Goal: Task Accomplishment & Management: Complete application form

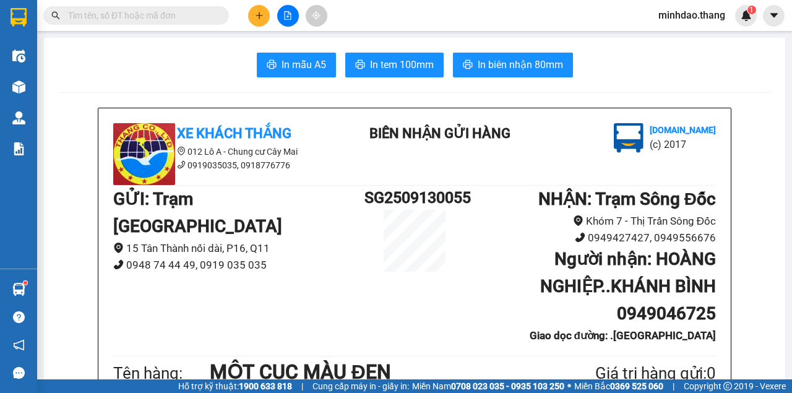
scroll to position [412, 0]
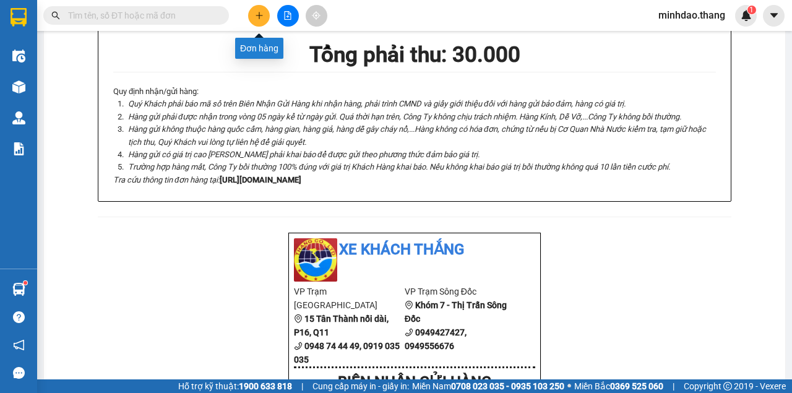
click at [256, 13] on icon "plus" at bounding box center [259, 15] width 9 height 9
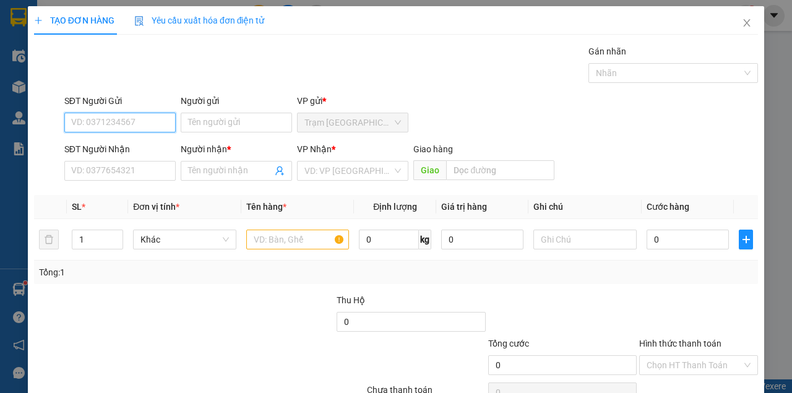
click at [142, 120] on input "SĐT Người Gửi" at bounding box center [119, 123] width 111 height 20
type input "0909137193"
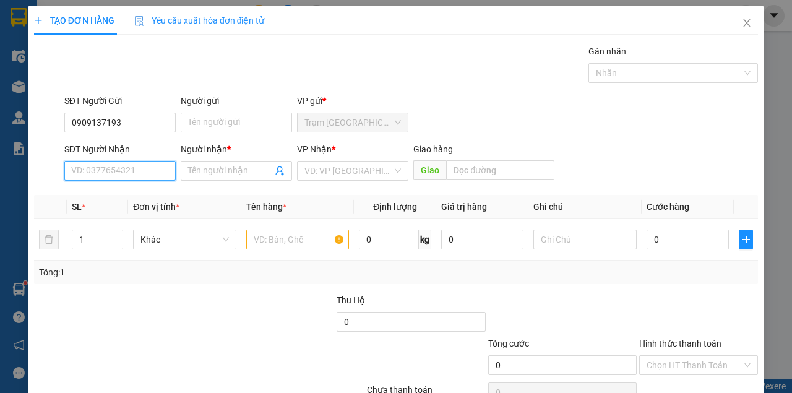
click at [126, 178] on input "SĐT Người Nhận" at bounding box center [119, 171] width 111 height 20
drag, startPoint x: 137, startPoint y: 175, endPoint x: 0, endPoint y: 143, distance: 141.0
click at [0, 143] on div "TẠO ĐƠN HÀNG Yêu cầu xuất hóa đơn điện tử Transit Pickup Surcharge Ids Transit …" at bounding box center [396, 196] width 792 height 393
type input "0917919644"
click at [150, 199] on th "Đơn vị tính *" at bounding box center [184, 207] width 113 height 24
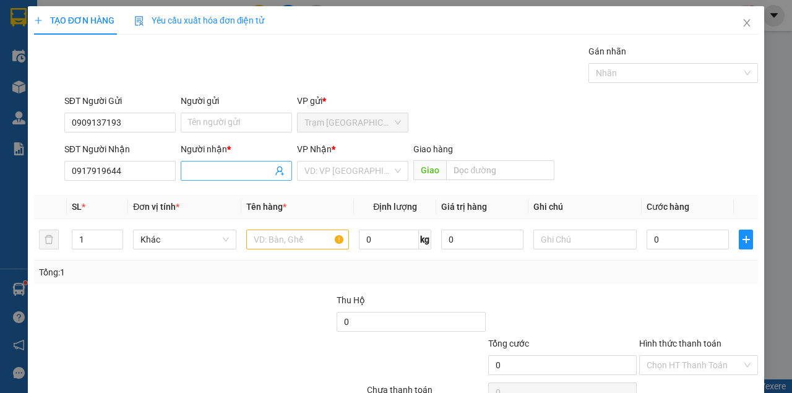
click at [222, 173] on input "Người nhận *" at bounding box center [230, 171] width 84 height 14
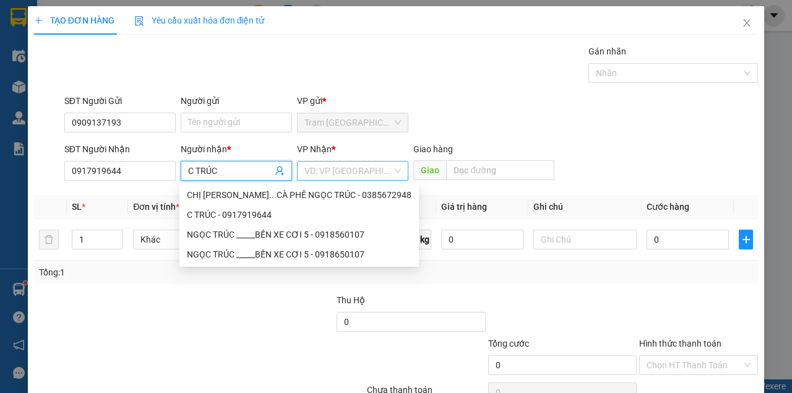
type input "C TRÚC"
click at [338, 170] on input "search" at bounding box center [349, 171] width 88 height 19
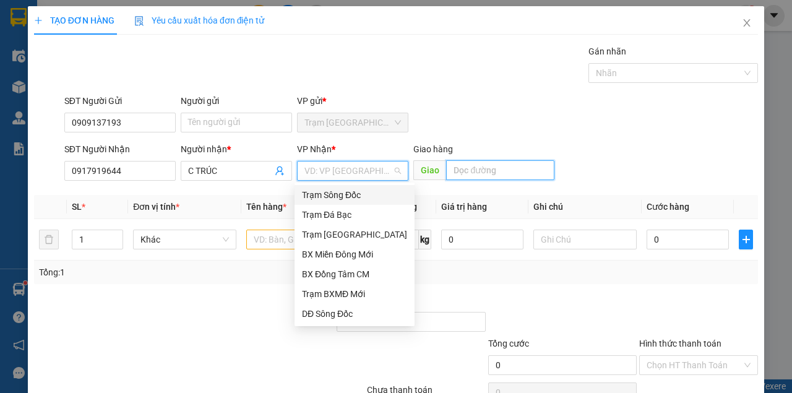
click at [464, 169] on input "text" at bounding box center [500, 170] width 108 height 20
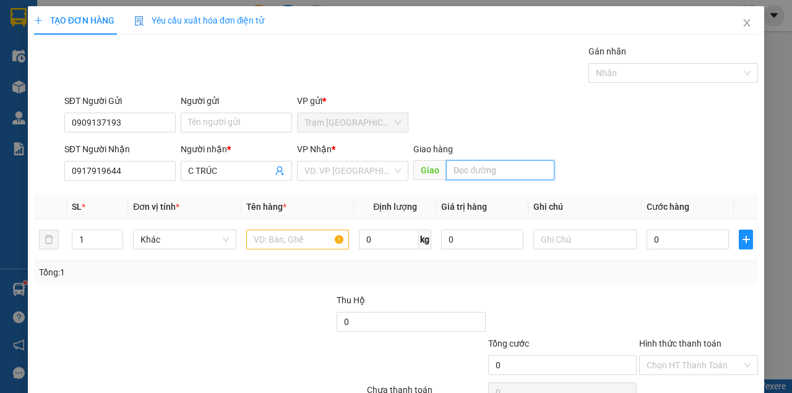
click at [471, 169] on input "text" at bounding box center [500, 170] width 108 height 20
type input "[PERSON_NAME]"
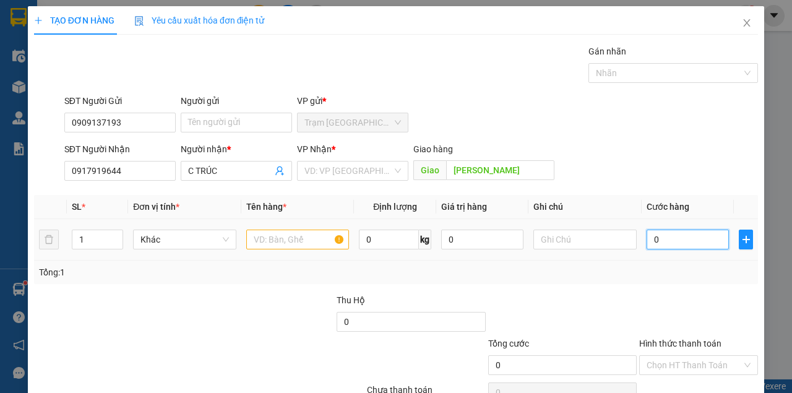
click at [684, 239] on input "0" at bounding box center [688, 240] width 82 height 20
type input "01"
type input "1"
type input "016"
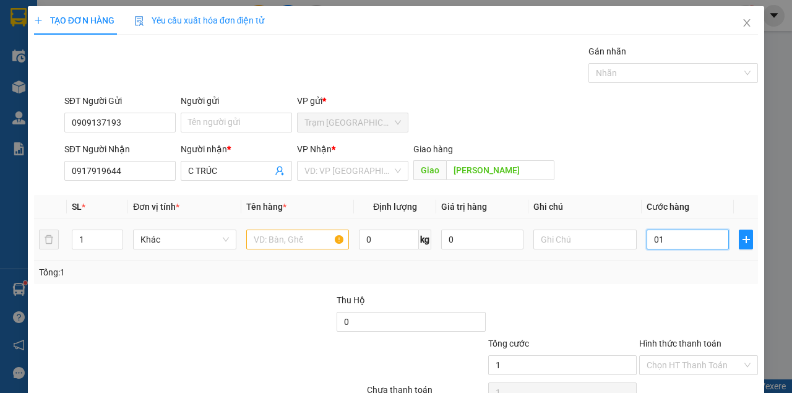
type input "16"
type input "0.160"
type input "160"
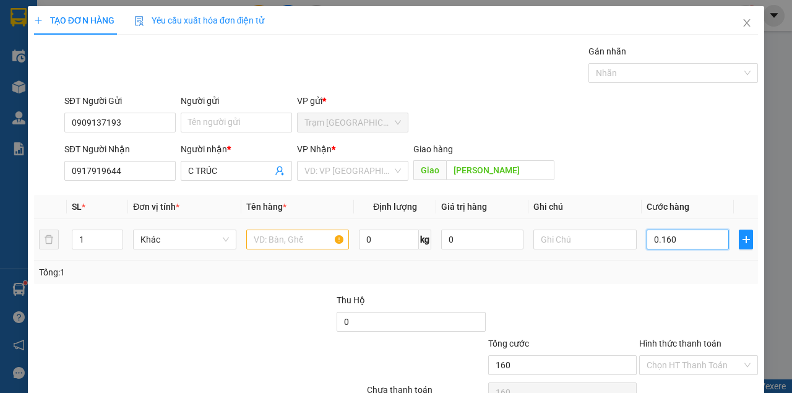
type input "01.600"
type input "1.600"
type input "016.000"
type input "16.000"
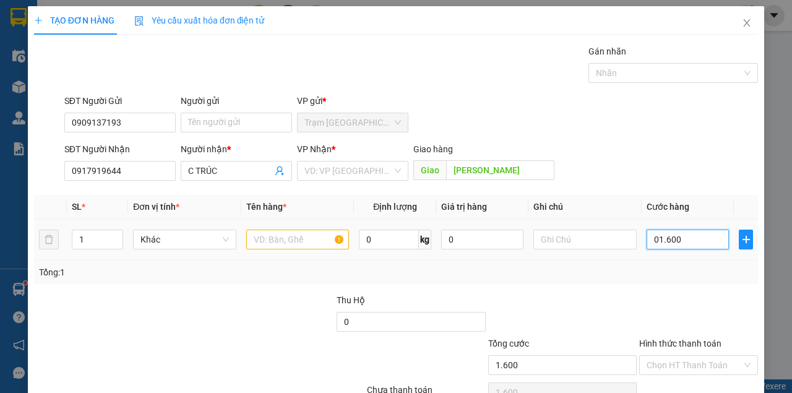
type input "16.000"
type input "0.160.000"
type input "160.000"
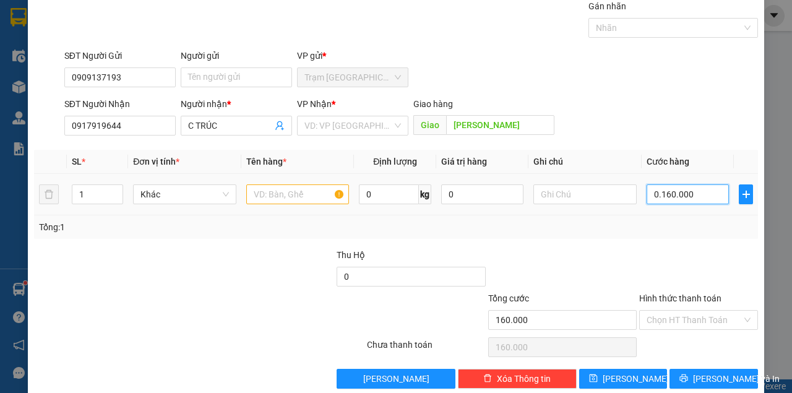
scroll to position [63, 0]
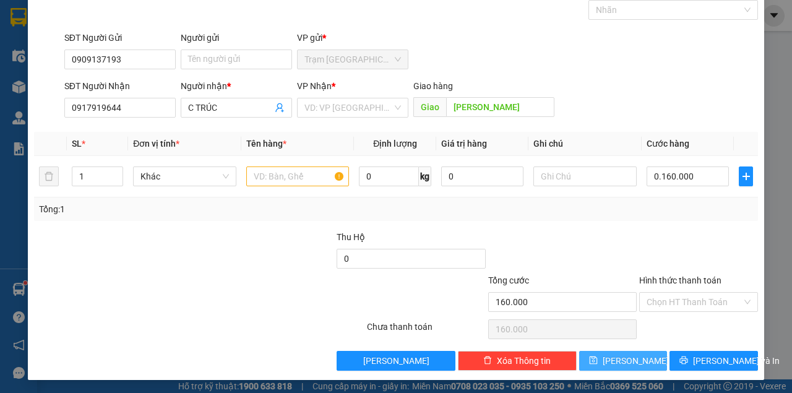
type input "160.000"
click at [309, 173] on input "text" at bounding box center [297, 177] width 103 height 20
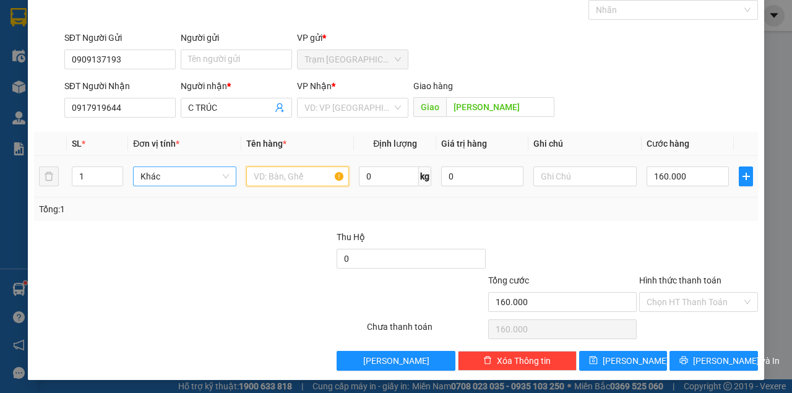
click at [160, 180] on span "Khác" at bounding box center [185, 176] width 89 height 19
click at [151, 217] on div "Khác" at bounding box center [183, 221] width 87 height 14
click at [115, 171] on icon "up" at bounding box center [117, 173] width 4 height 4
click at [292, 171] on input "text" at bounding box center [297, 177] width 103 height 20
type input "2"
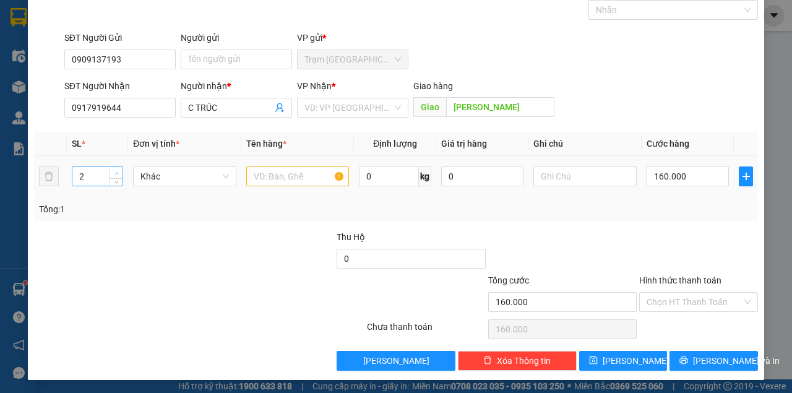
click at [115, 171] on icon "up" at bounding box center [117, 173] width 4 height 4
click at [298, 175] on input "text" at bounding box center [297, 177] width 103 height 20
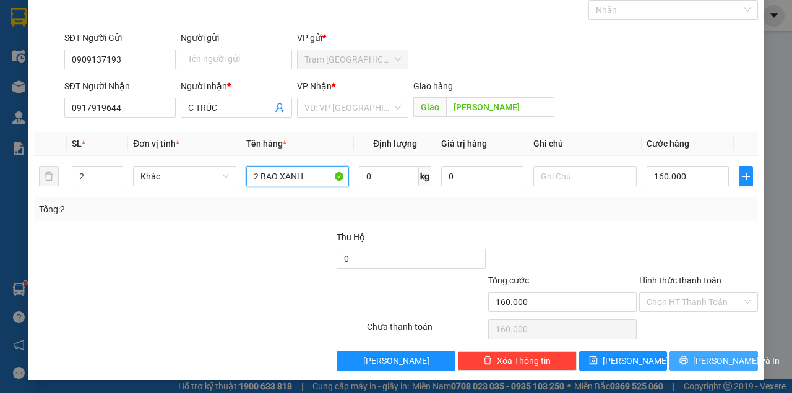
type input "2 BAO XANH"
click at [706, 362] on span "[PERSON_NAME] và In" at bounding box center [736, 361] width 87 height 14
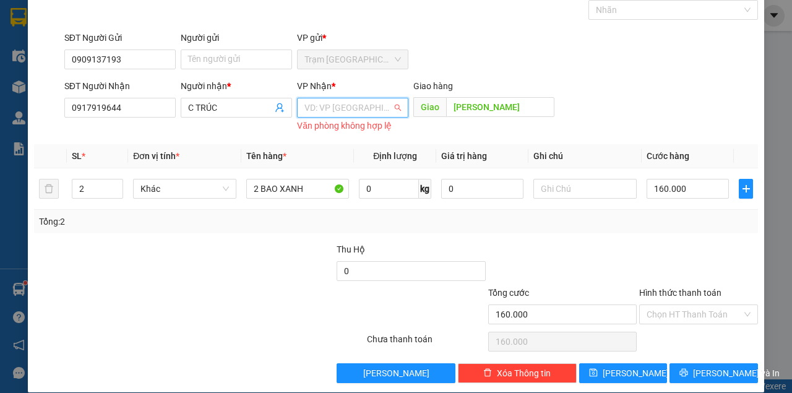
click at [359, 111] on input "search" at bounding box center [349, 107] width 88 height 19
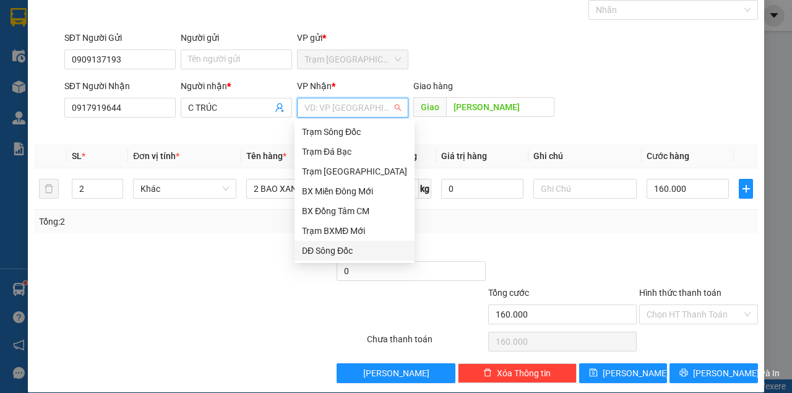
click at [339, 253] on div "DĐ Sông Đốc" at bounding box center [354, 251] width 105 height 14
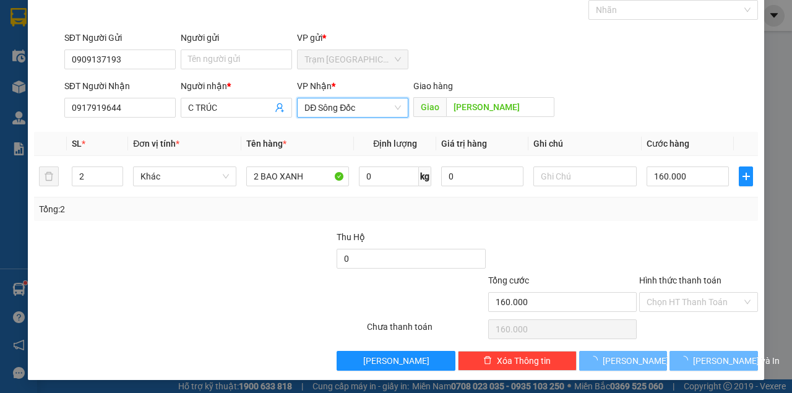
click at [387, 106] on span "DĐ Sông Đốc" at bounding box center [353, 107] width 97 height 19
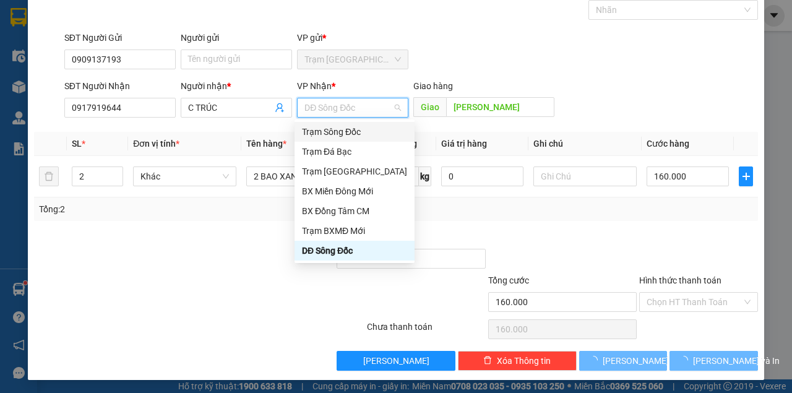
click at [353, 132] on div "Trạm Sông Đốc" at bounding box center [354, 132] width 105 height 14
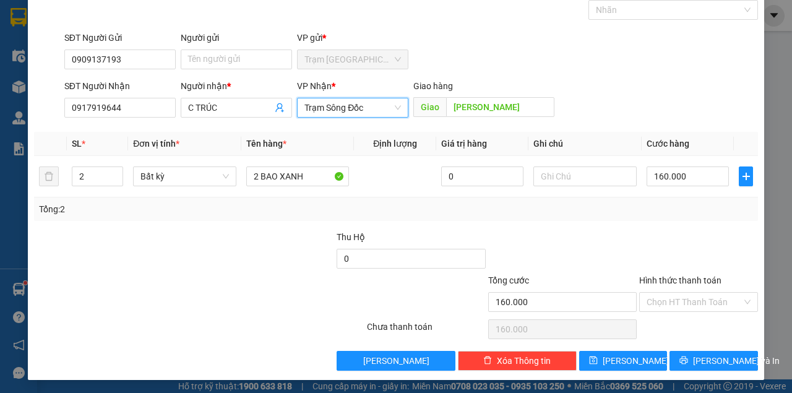
click at [376, 105] on span "Trạm Sông Đốc" at bounding box center [353, 107] width 97 height 19
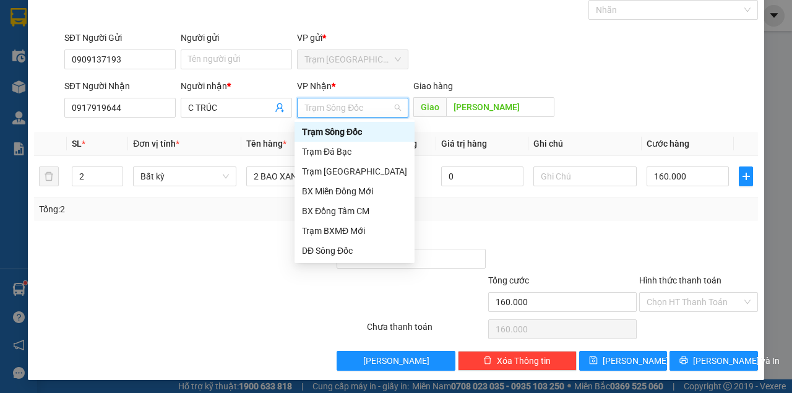
click at [350, 130] on div "Trạm Sông Đốc" at bounding box center [354, 132] width 105 height 14
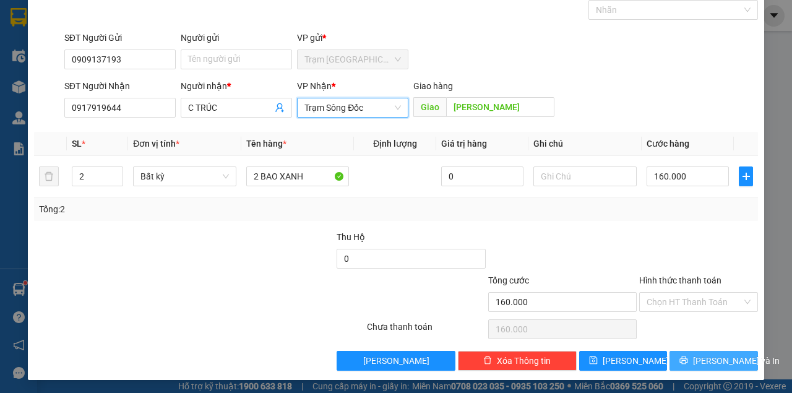
click at [713, 357] on span "[PERSON_NAME] và In" at bounding box center [736, 361] width 87 height 14
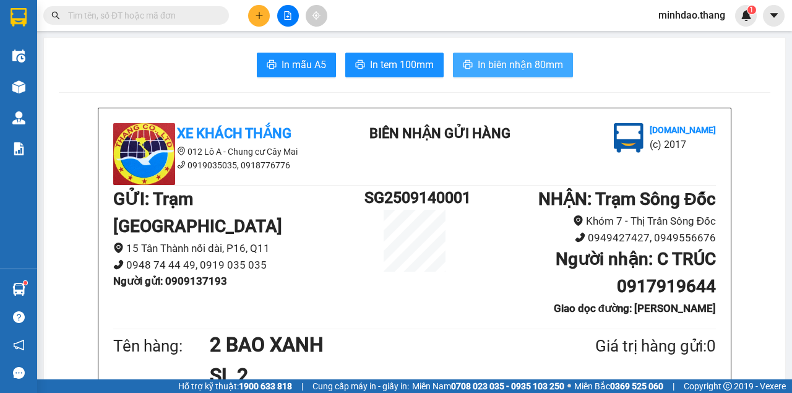
drag, startPoint x: 493, startPoint y: 62, endPoint x: 514, endPoint y: 58, distance: 21.5
click at [494, 62] on span "In biên nhận 80mm" at bounding box center [520, 64] width 85 height 15
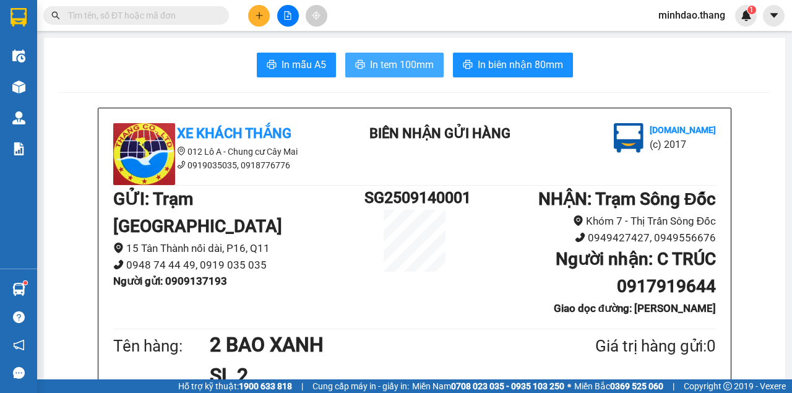
click at [400, 61] on span "In tem 100mm" at bounding box center [402, 64] width 64 height 15
